Goal: Task Accomplishment & Management: Use online tool/utility

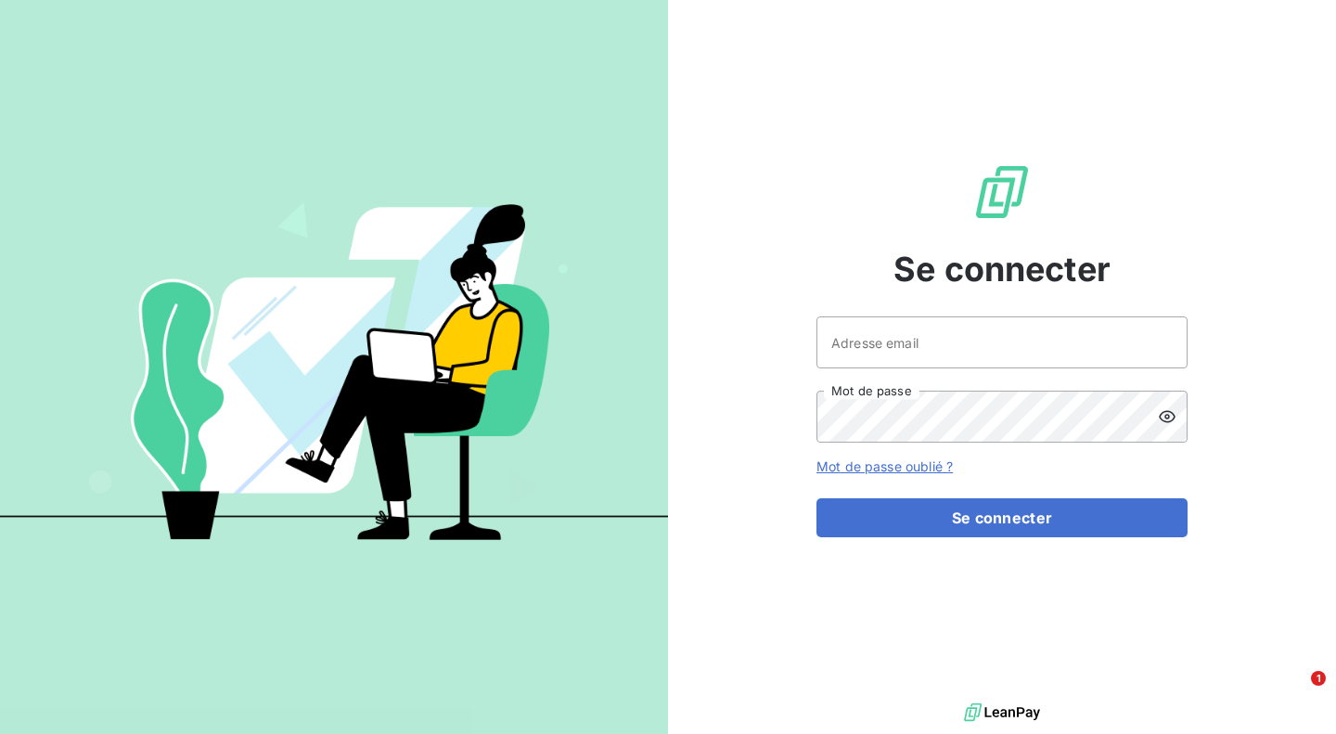
click at [1025, 343] on input "Adresse email" at bounding box center [1001, 342] width 371 height 52
click at [1050, 345] on input "Adresse email" at bounding box center [1001, 342] width 371 height 52
click at [1032, 352] on input "Adresse email" at bounding box center [1001, 342] width 371 height 52
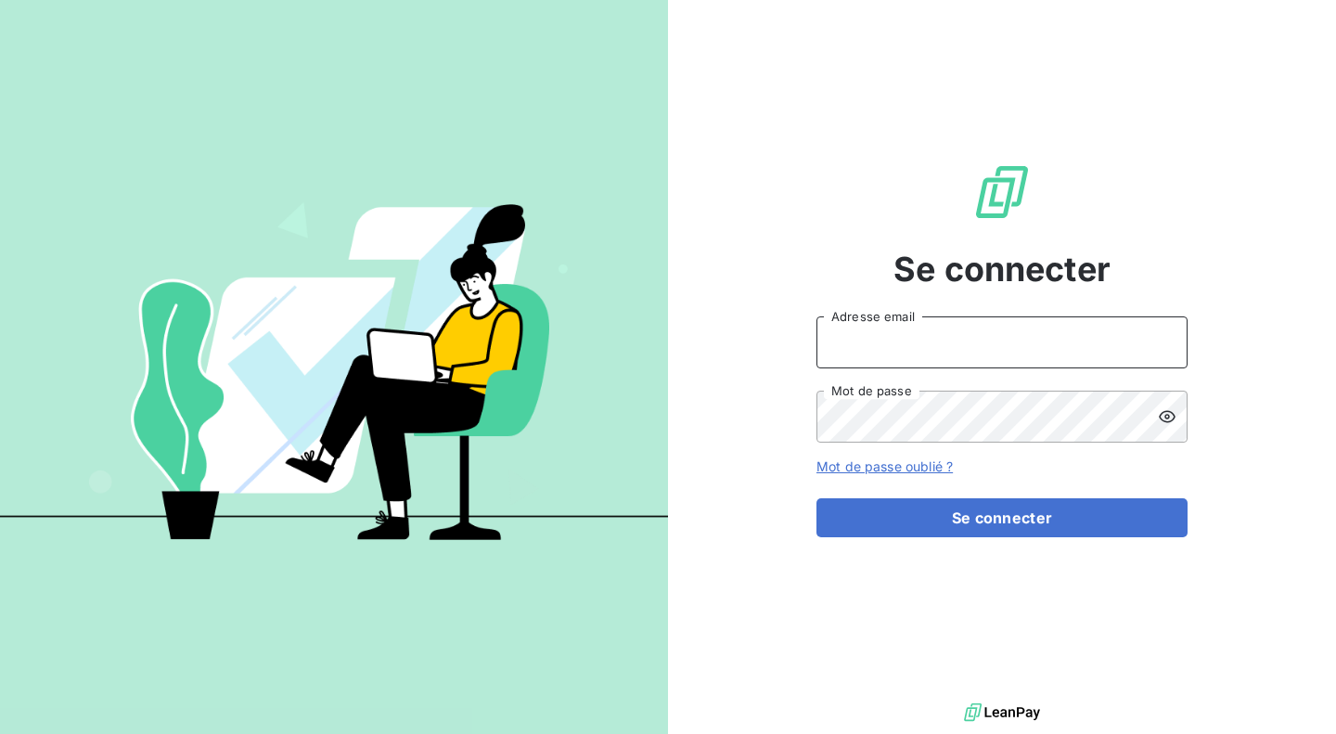
click at [0, 733] on com-1password-button at bounding box center [0, 734] width 0 height 0
click at [1006, 314] on div "Se connecter Adresse email Mot de passe Mot de passe oublié ? Se connecter" at bounding box center [1001, 349] width 371 height 698
click at [976, 337] on input "Adresse email" at bounding box center [1001, 342] width 371 height 52
type input "[EMAIL_ADDRESS][DOMAIN_NAME]"
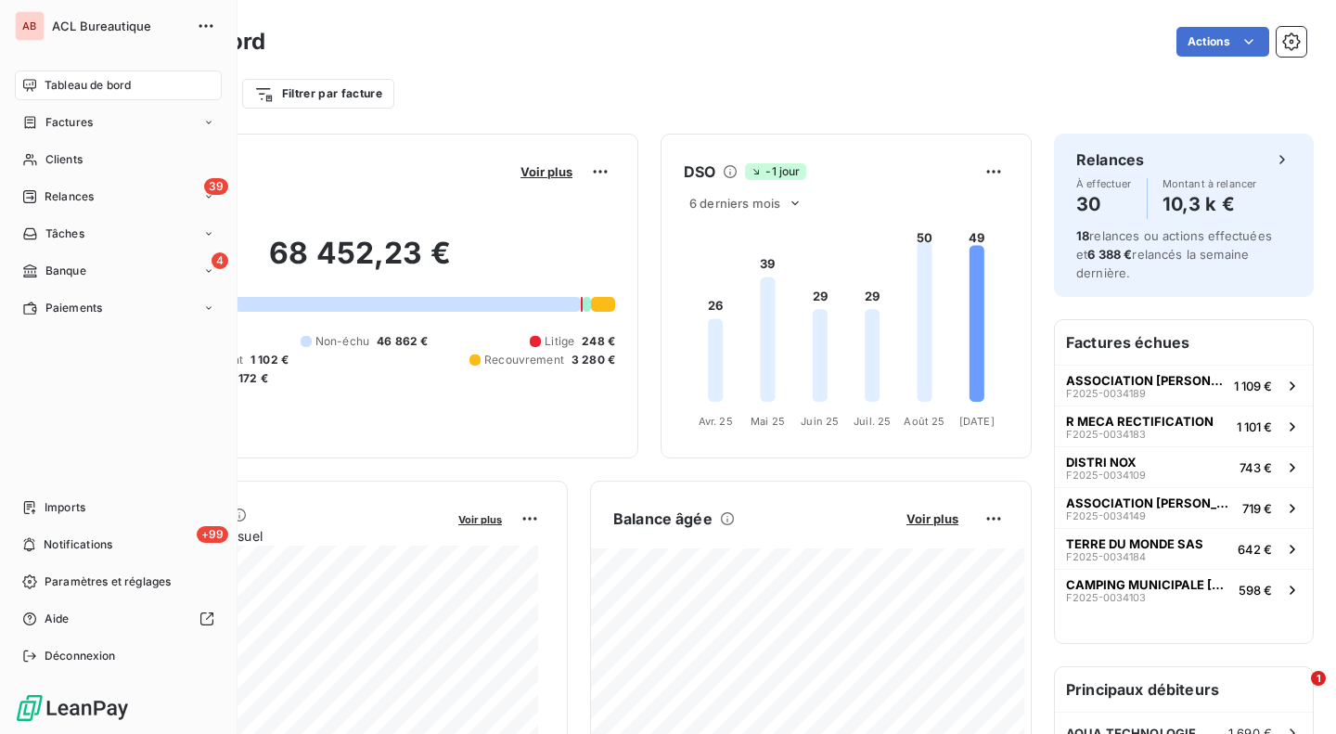
click at [79, 274] on span "Banque" at bounding box center [65, 271] width 41 height 17
click at [99, 315] on span "Opérations à associer" at bounding box center [103, 308] width 117 height 17
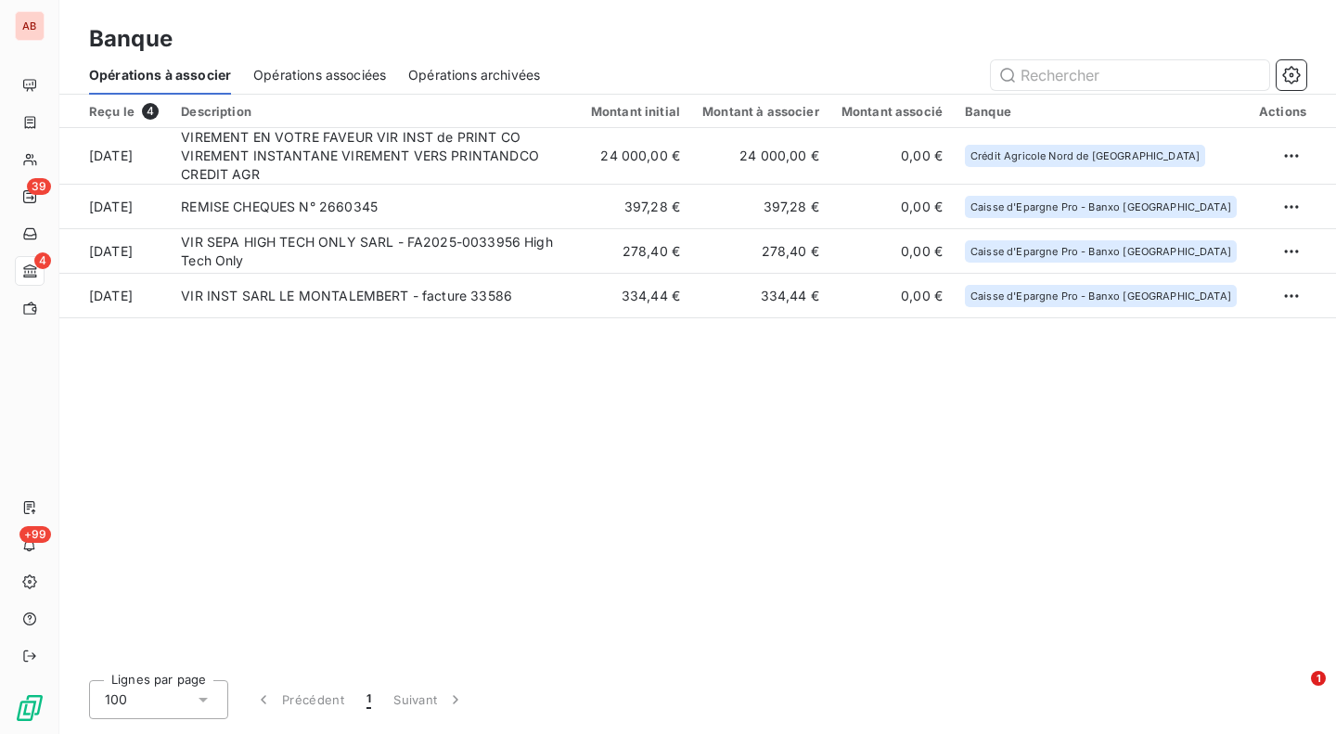
click at [1288, 146] on html "AB 39 4 +99 Banque Opérations à associer Opérations associées Opérations archiv…" at bounding box center [668, 367] width 1336 height 734
click at [1272, 187] on div "Archiver l’opération" at bounding box center [1226, 191] width 143 height 30
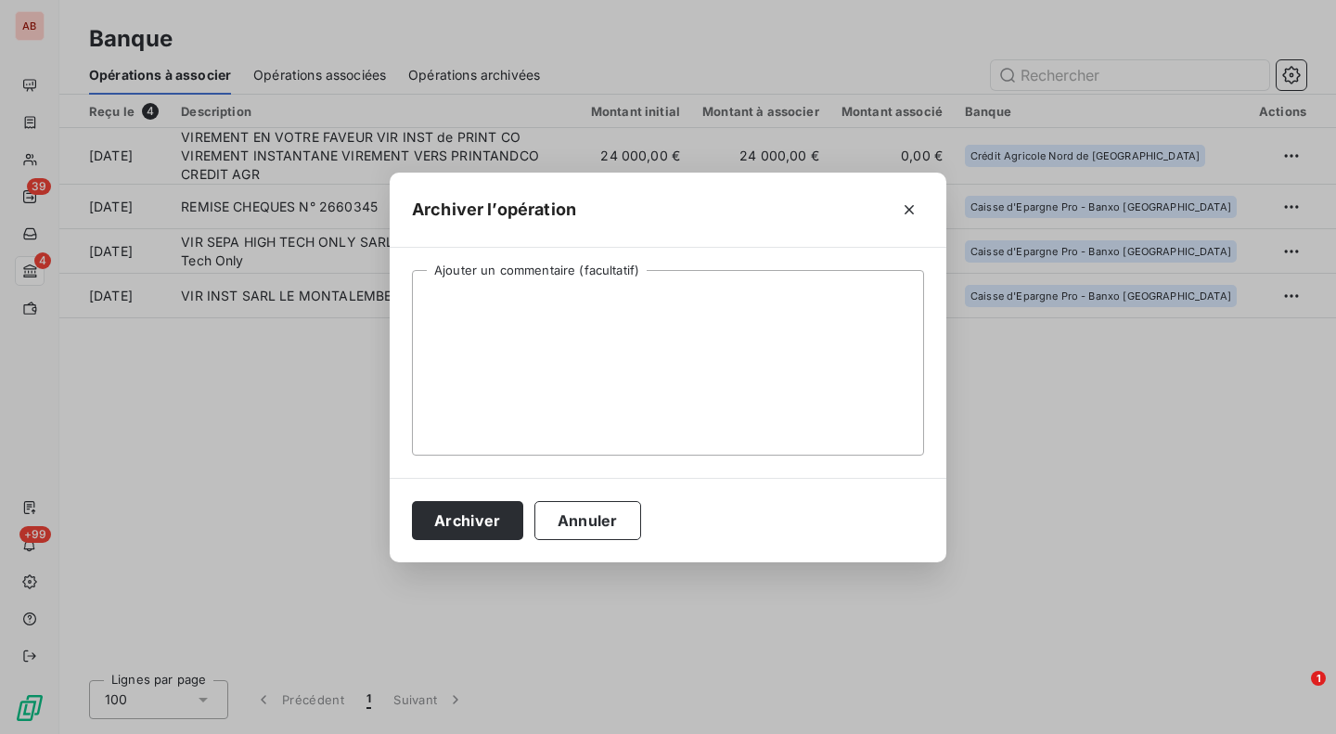
click at [480, 529] on button "Archiver" at bounding box center [467, 520] width 111 height 39
